Goal: Find specific page/section: Find specific page/section

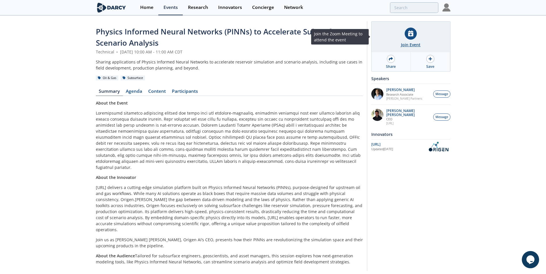
click at [416, 42] on div "Join Event" at bounding box center [411, 45] width 20 height 6
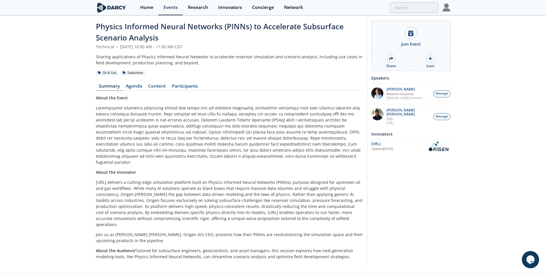
scroll to position [6, 0]
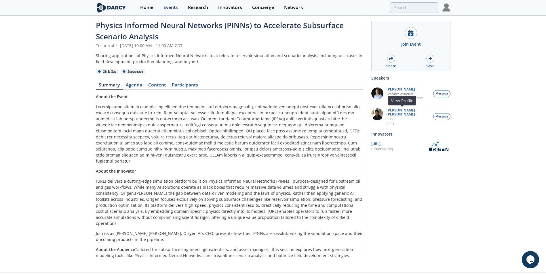
click at [405, 109] on p "[PERSON_NAME] [PERSON_NAME]" at bounding box center [408, 112] width 44 height 8
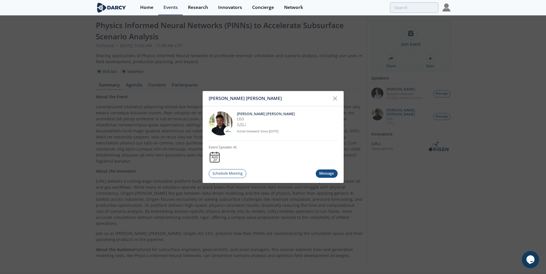
click at [246, 124] on link "[URL]" at bounding box center [241, 124] width 9 height 5
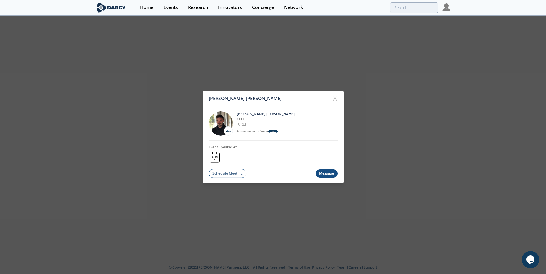
scroll to position [0, 0]
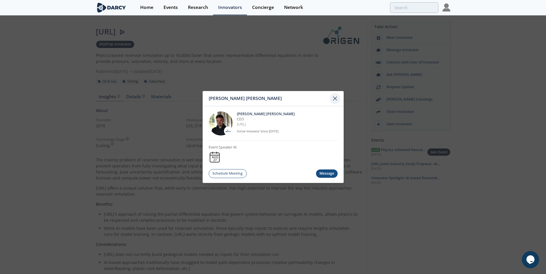
click at [335, 99] on icon at bounding box center [334, 98] width 3 height 3
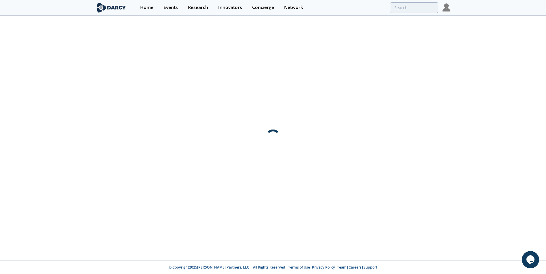
scroll to position [6, 0]
